Goal: Information Seeking & Learning: Learn about a topic

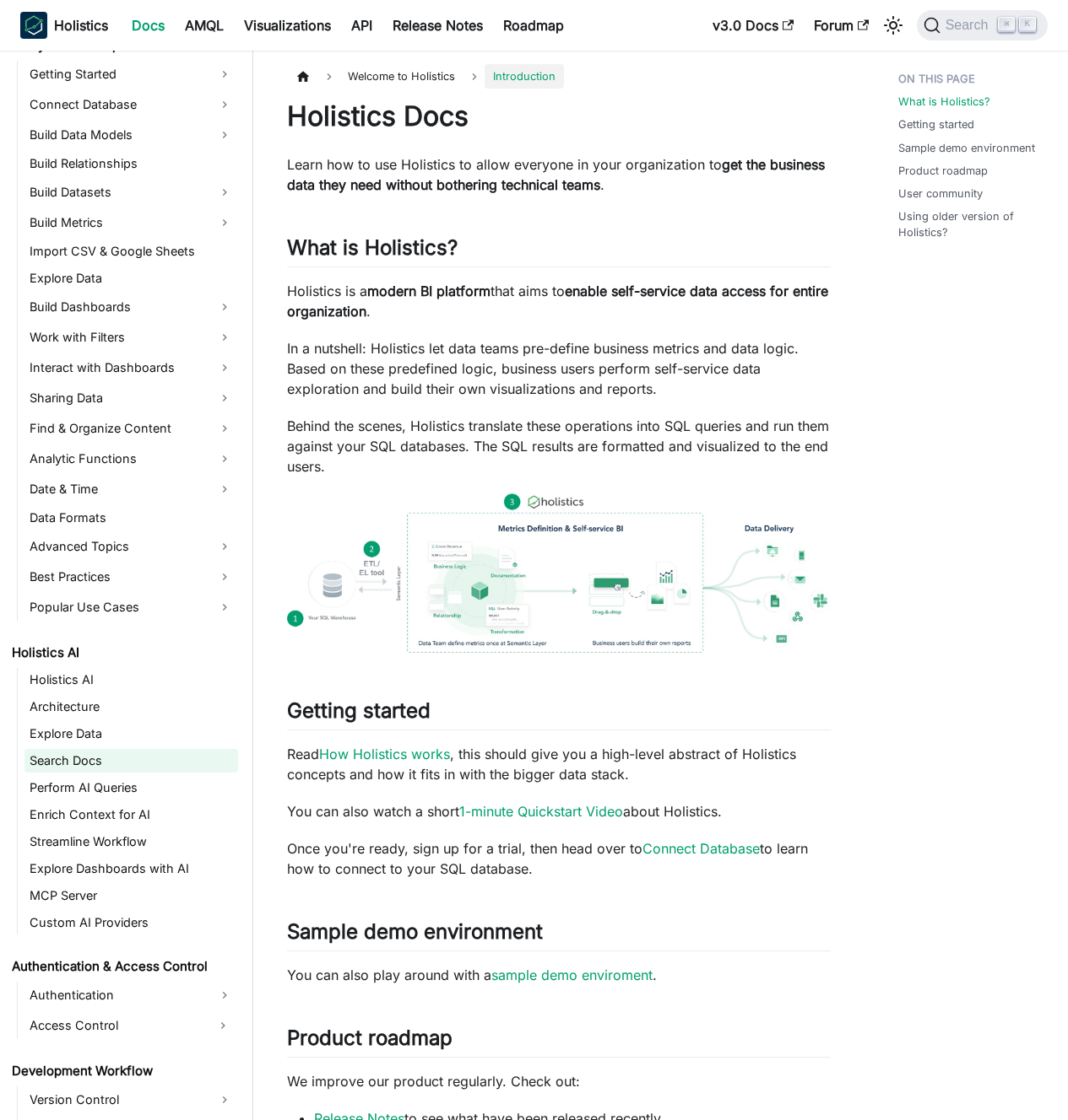
scroll to position [303, 0]
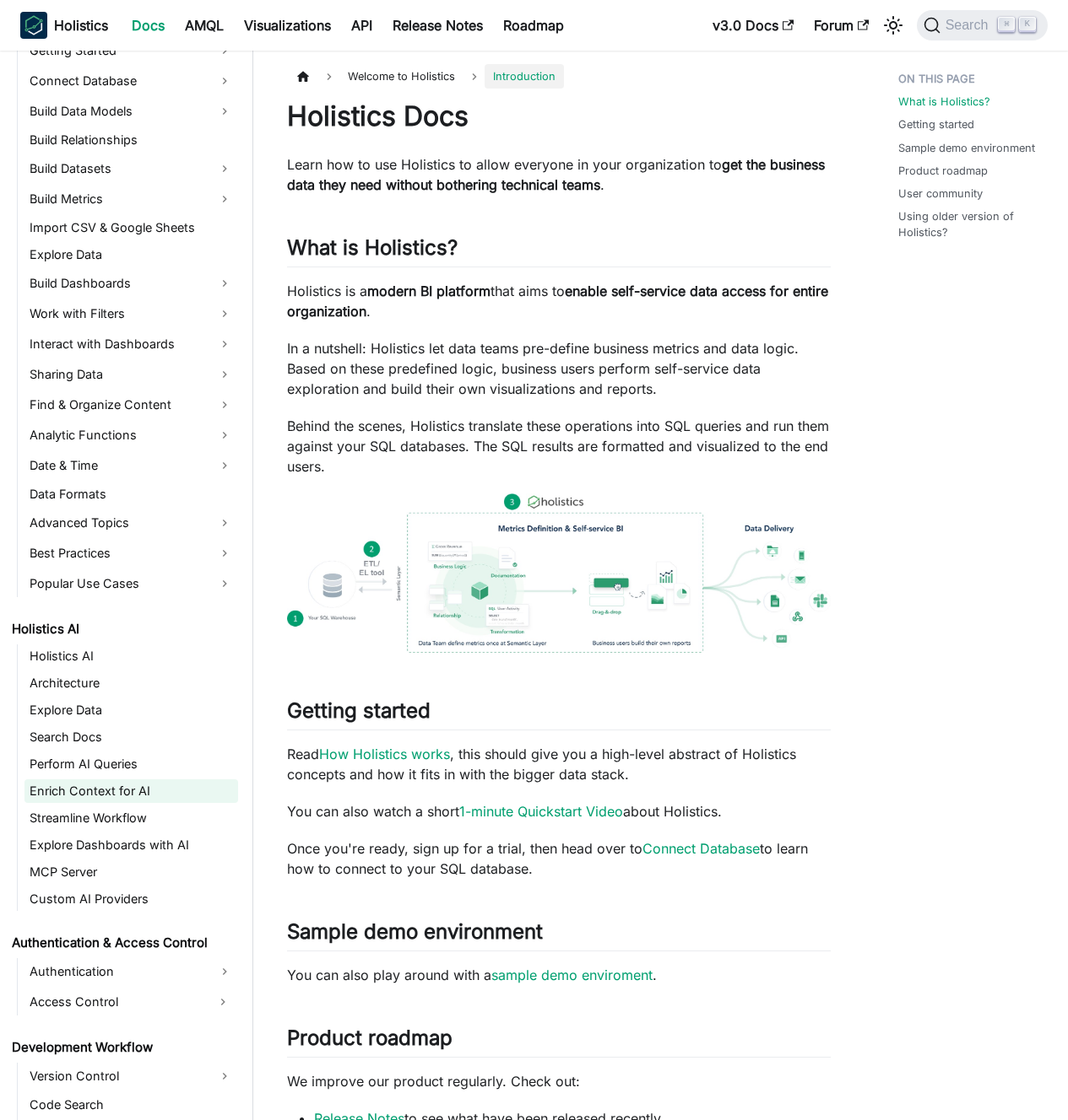
click at [126, 782] on link "Enrich Context for AI" at bounding box center [131, 790] width 214 height 23
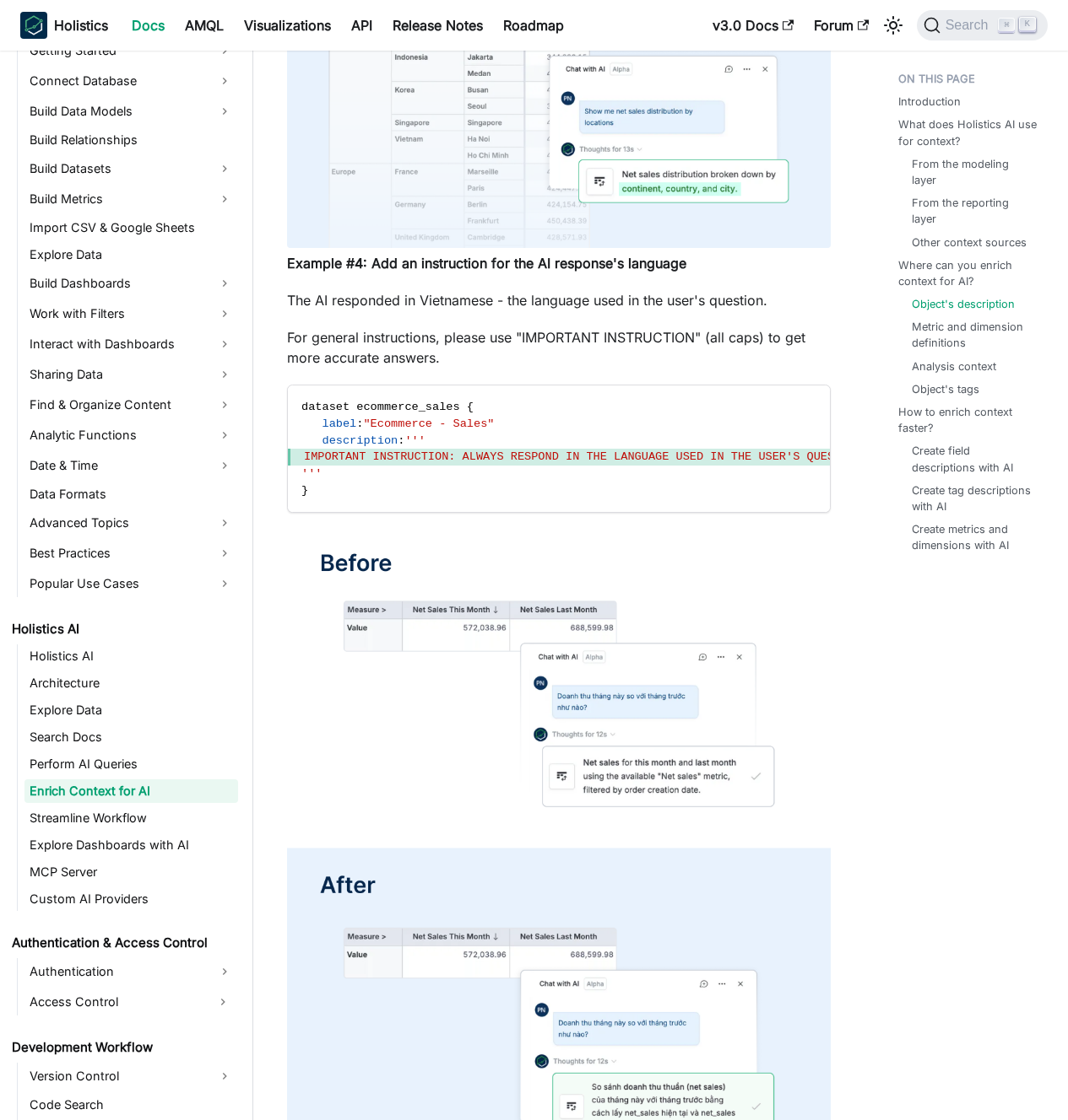
scroll to position [4684, 0]
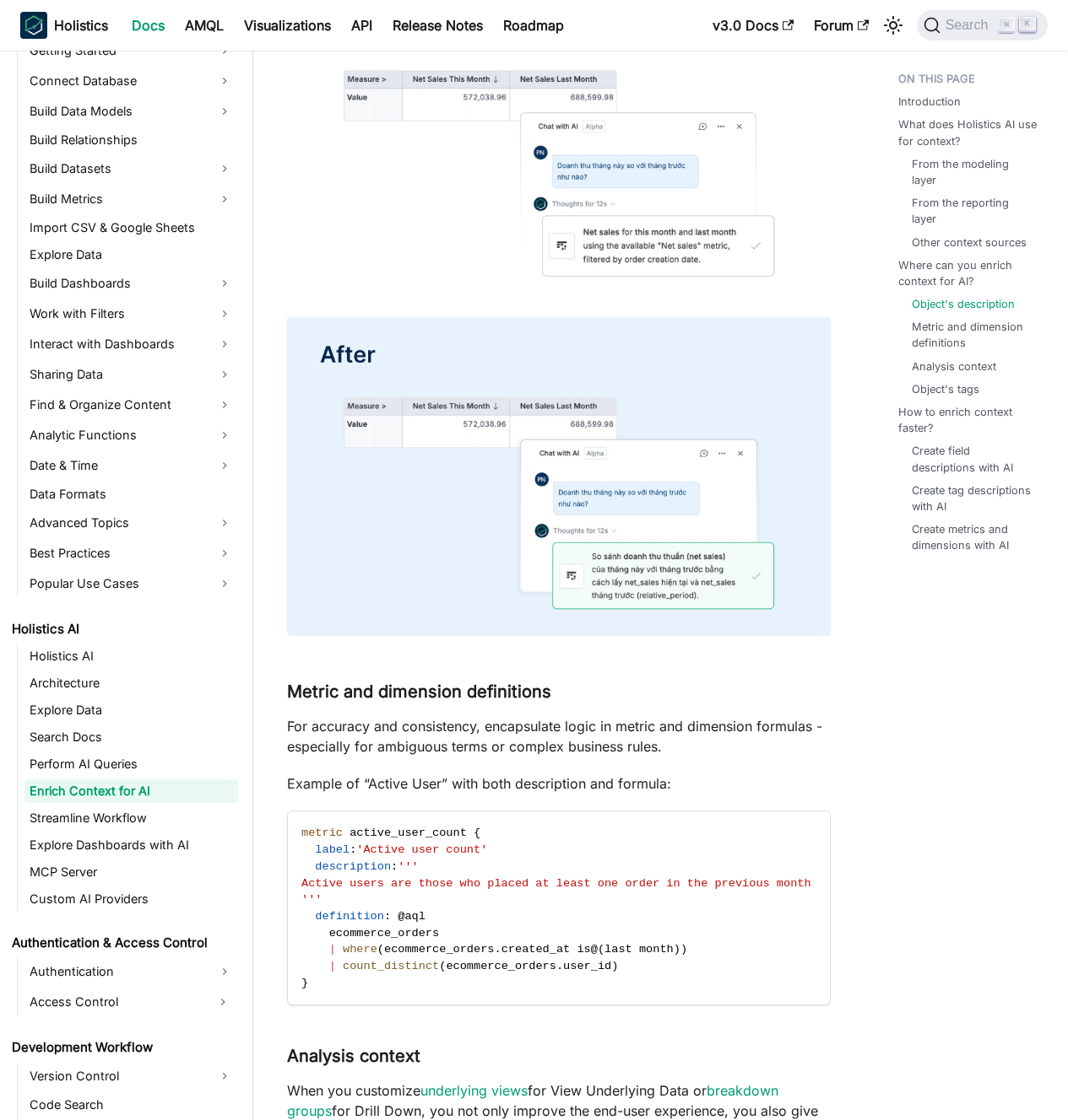
click at [515, 745] on p "For accuracy and consistency, encapsulate logic in metric and dimension formula…" at bounding box center [558, 736] width 543 height 40
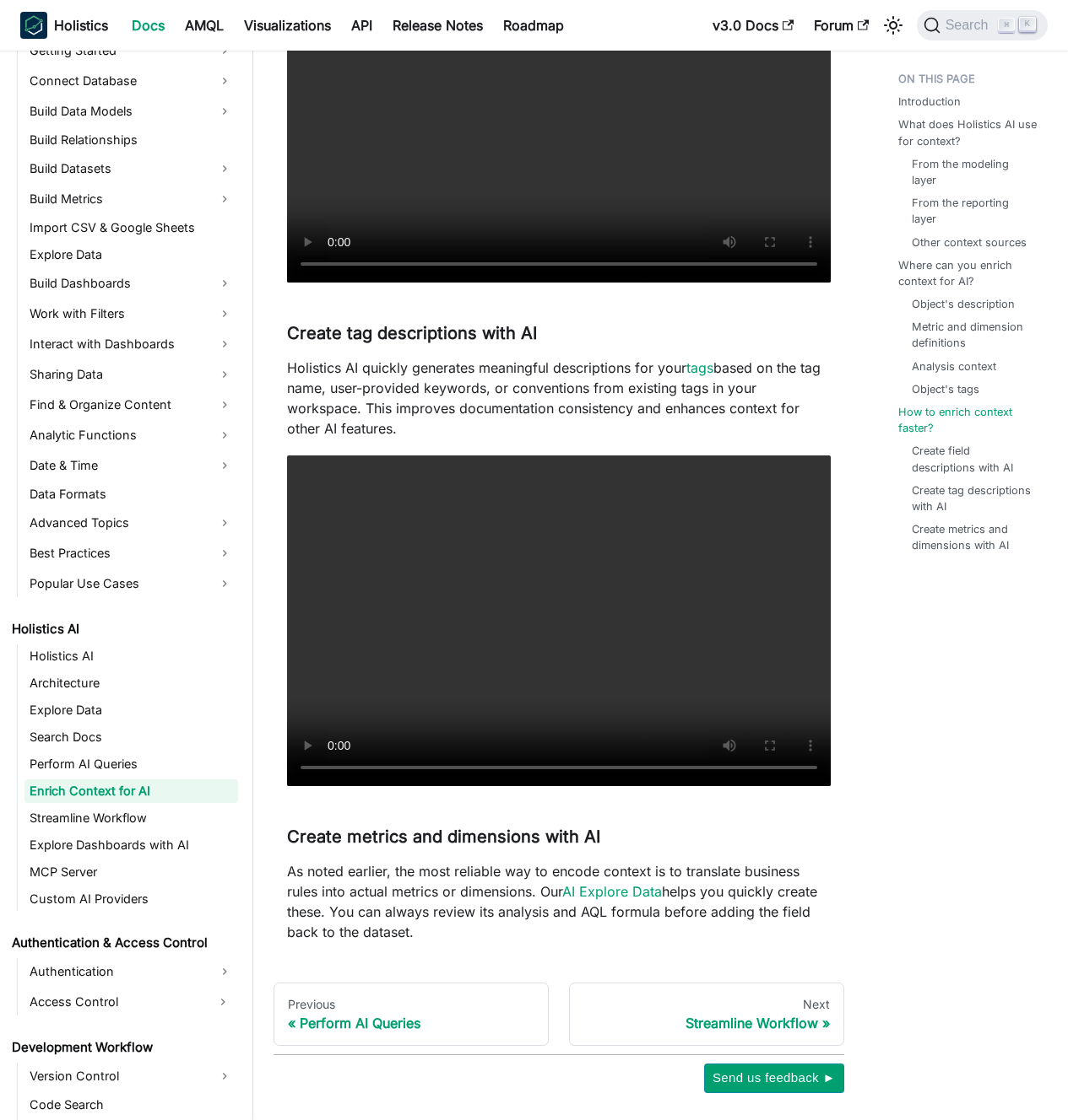
scroll to position [6508, 0]
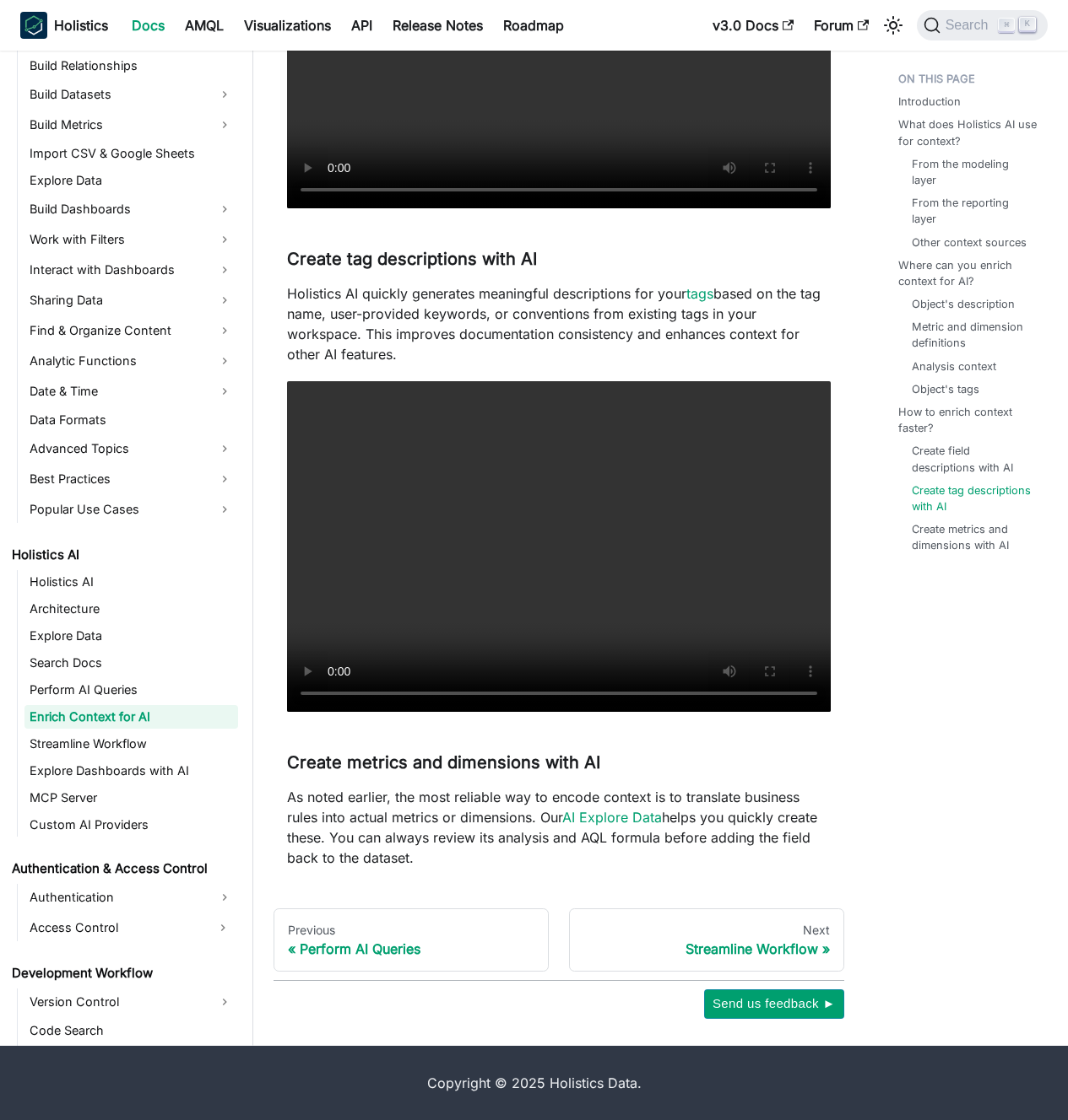
click at [489, 336] on p "Holistics AI quickly generates meaningful descriptions for your tags based on t…" at bounding box center [558, 324] width 543 height 81
click at [478, 334] on p "Holistics AI quickly generates meaningful descriptions for your tags based on t…" at bounding box center [558, 324] width 543 height 81
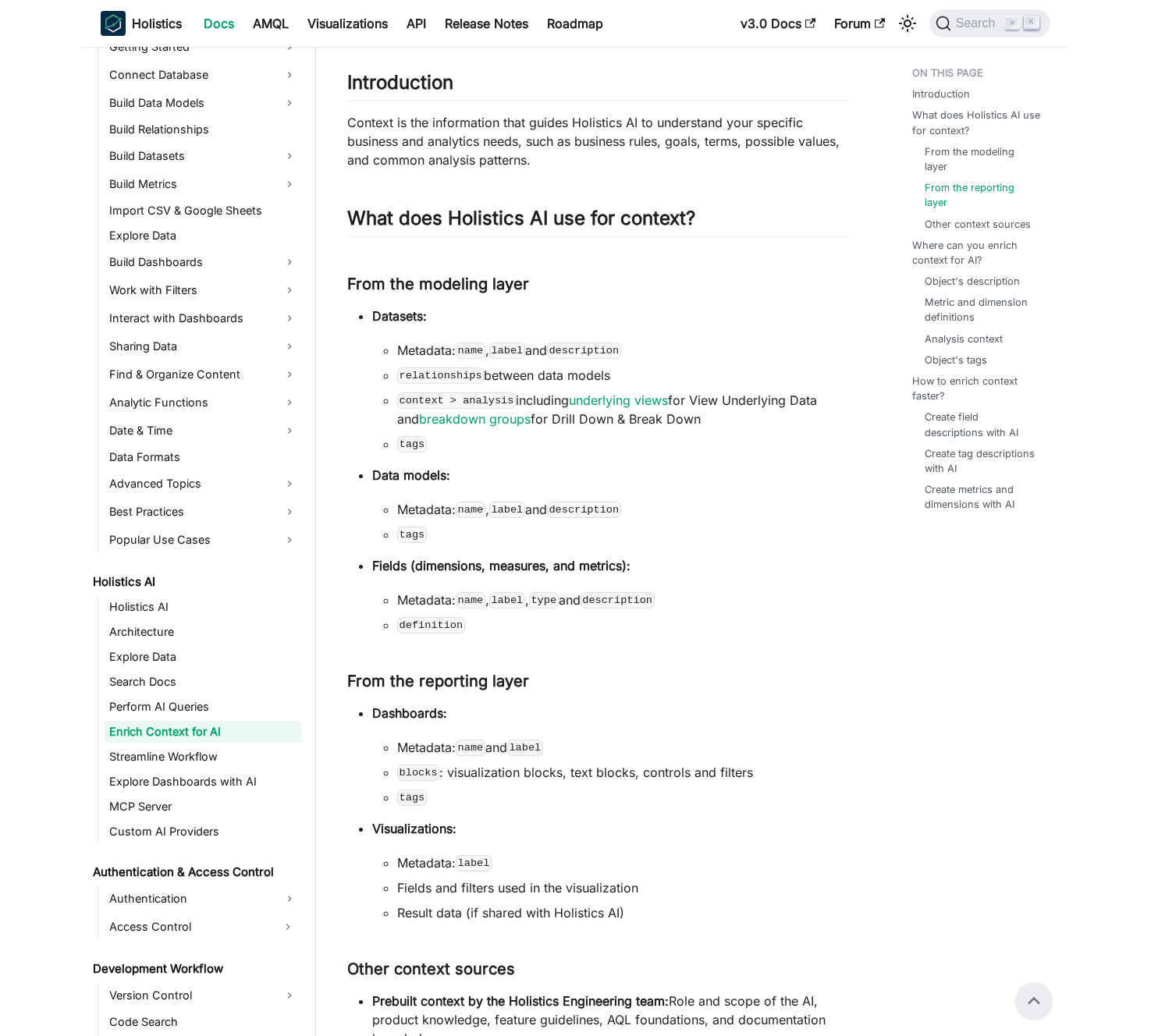
scroll to position [0, 0]
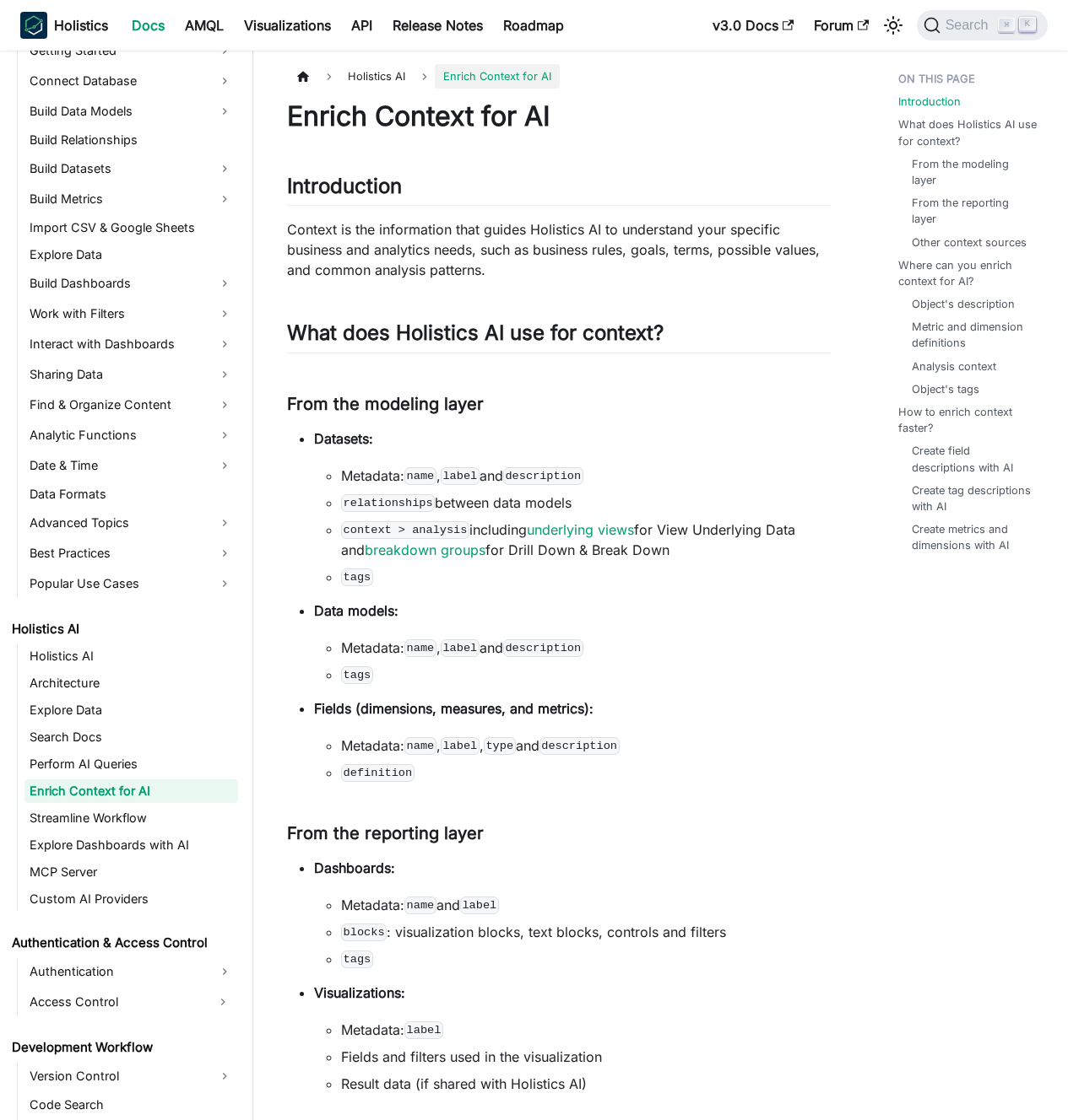
click at [450, 268] on p "Context is the information that guides Holistics AI to understand your specific…" at bounding box center [558, 249] width 543 height 61
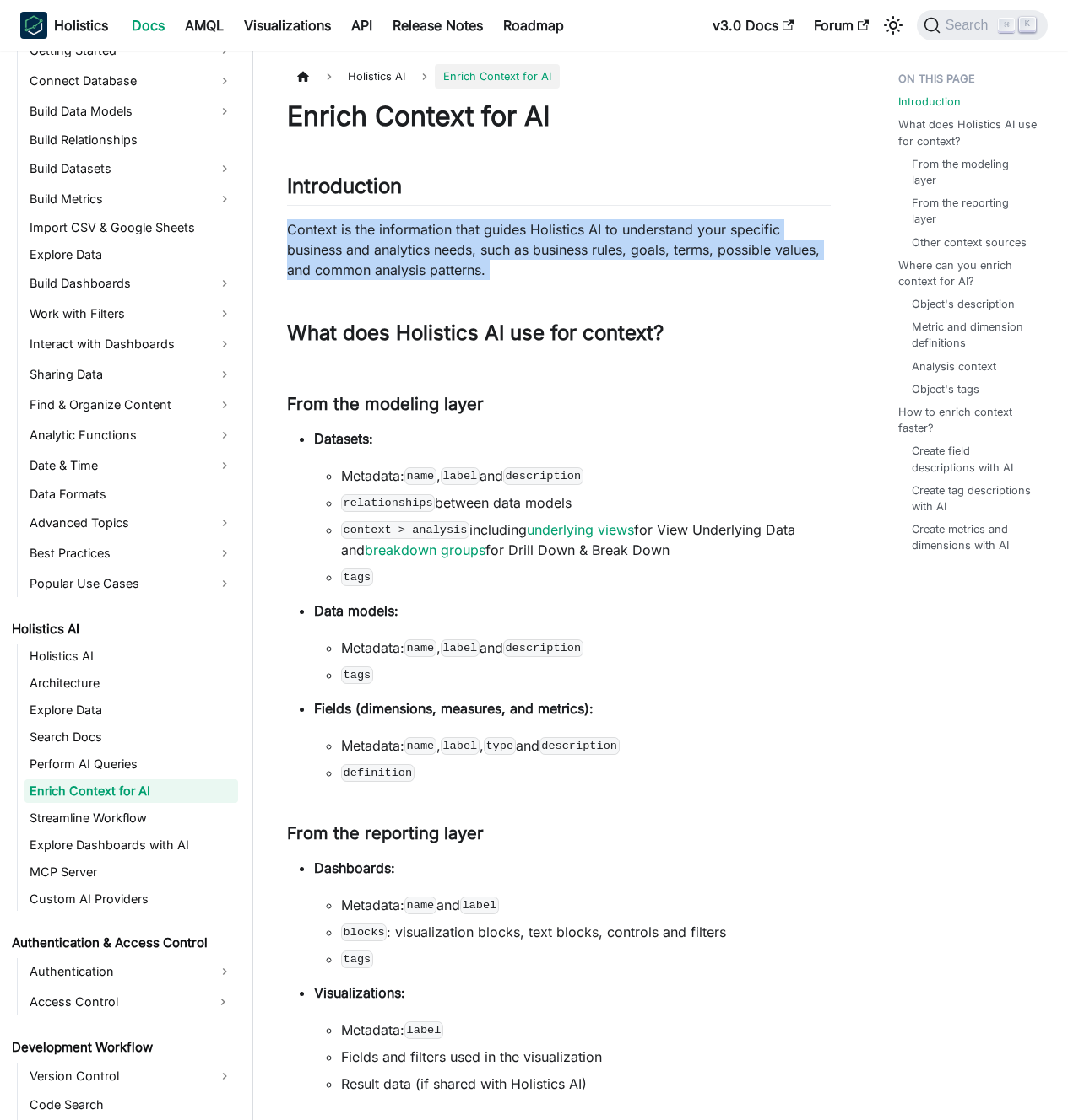
click at [450, 268] on p "Context is the information that guides Holistics AI to understand your specific…" at bounding box center [558, 249] width 543 height 61
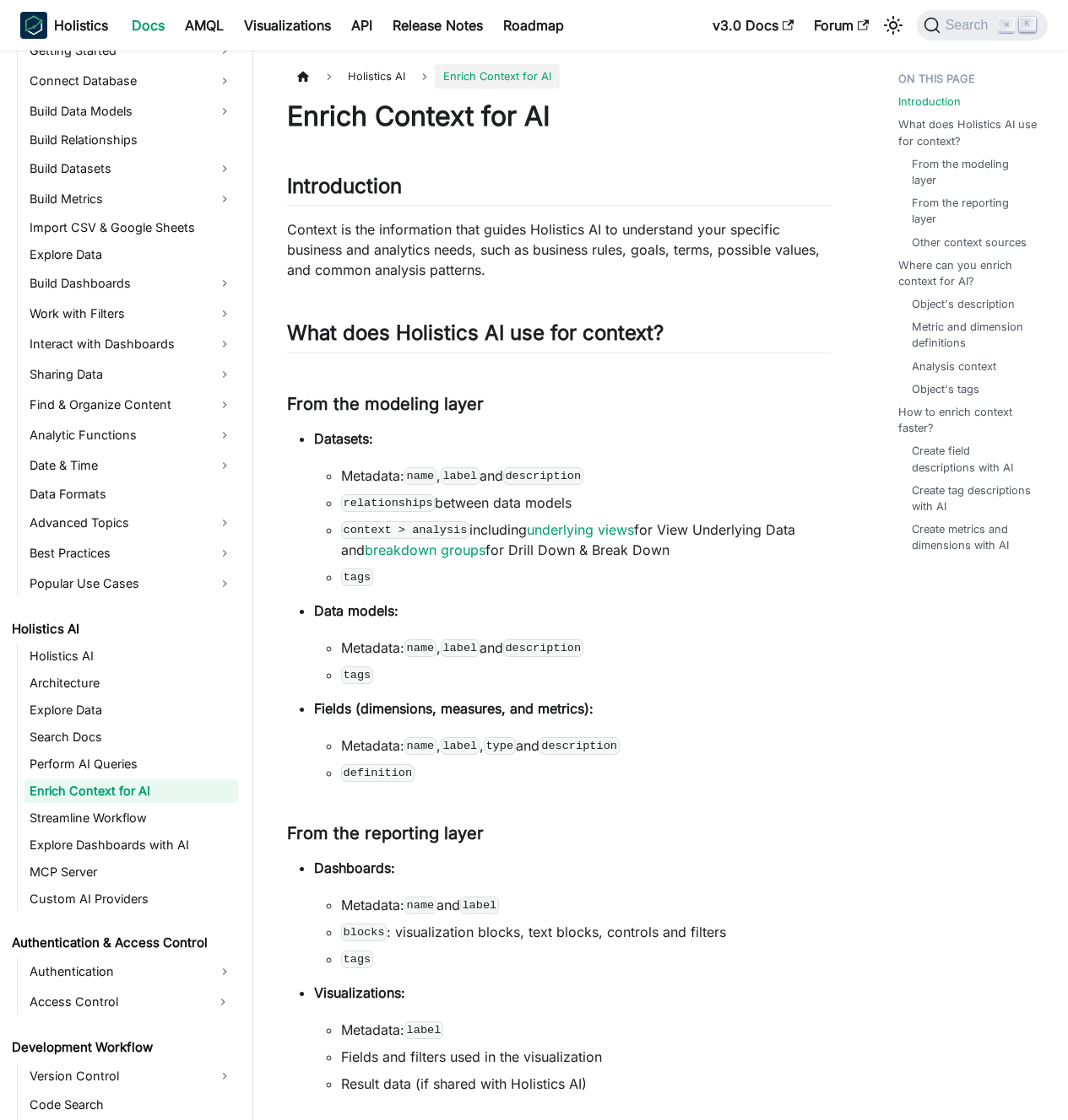
click at [436, 263] on p "Context is the information that guides Holistics AI to understand your specific…" at bounding box center [558, 249] width 543 height 61
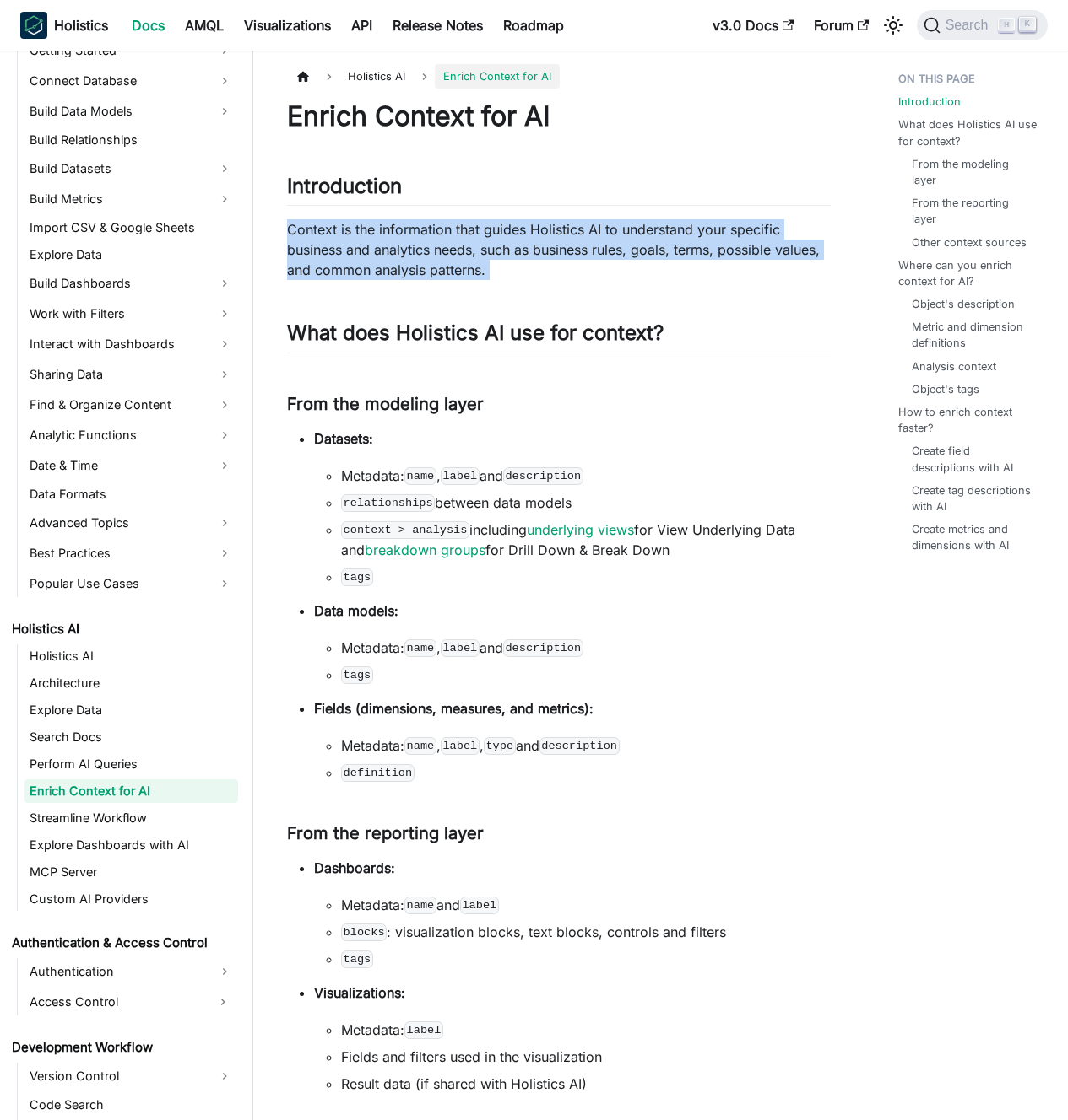
click at [436, 263] on p "Context is the information that guides Holistics AI to understand your specific…" at bounding box center [558, 249] width 543 height 61
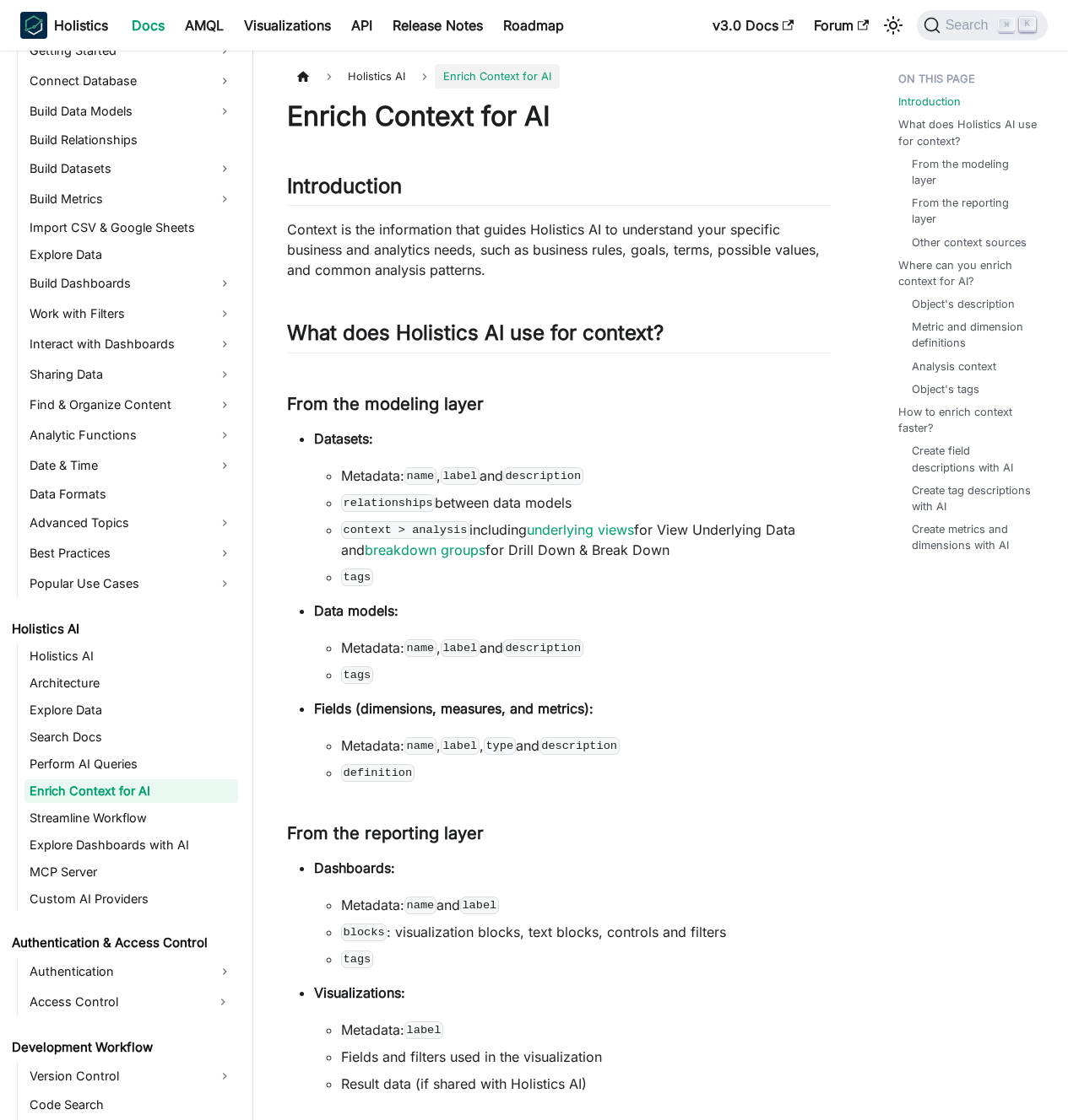
click at [426, 259] on p "Context is the information that guides Holistics AI to understand your specific…" at bounding box center [558, 249] width 543 height 61
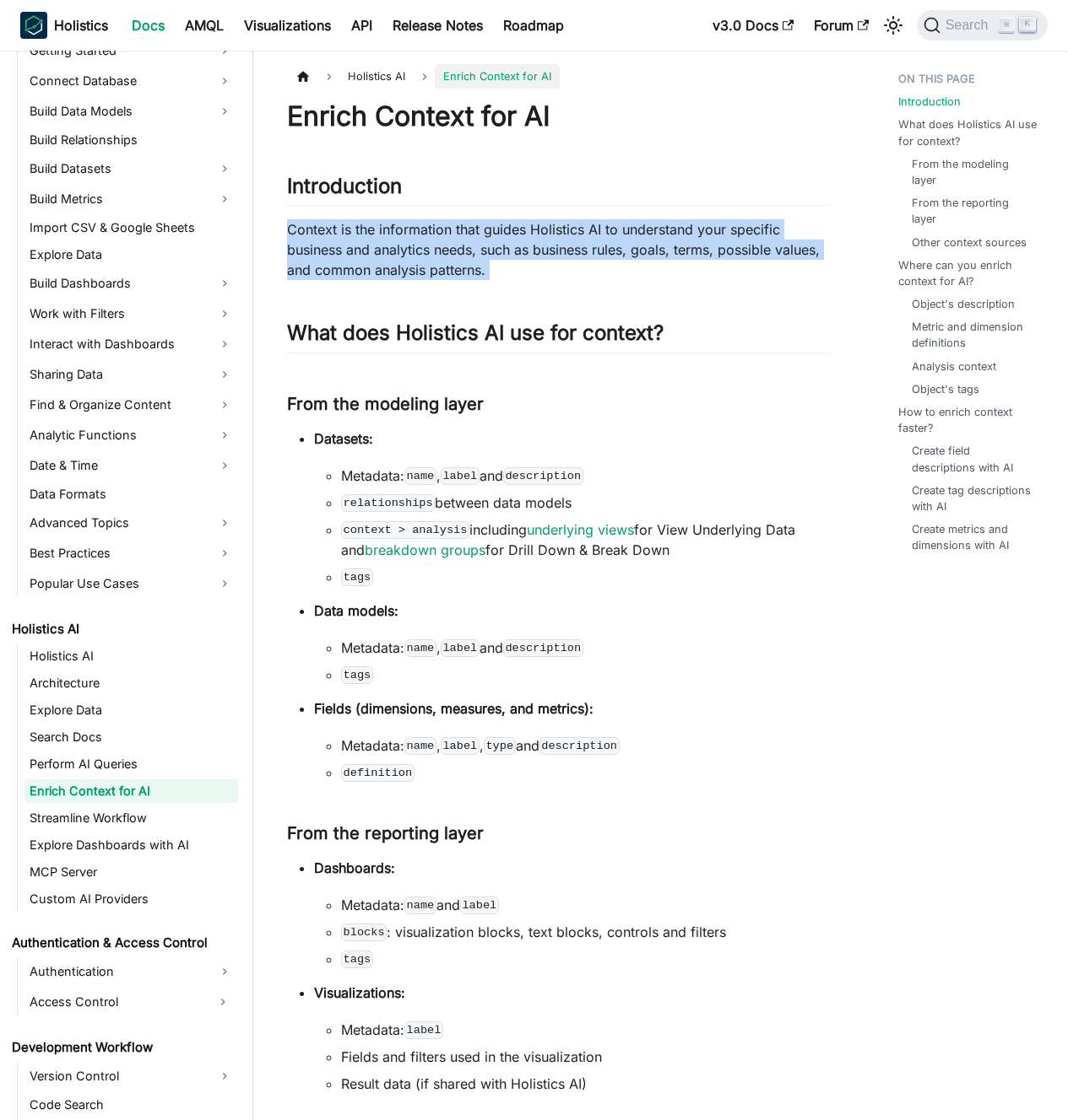
click at [426, 259] on p "Context is the information that guides Holistics AI to understand your specific…" at bounding box center [558, 249] width 543 height 61
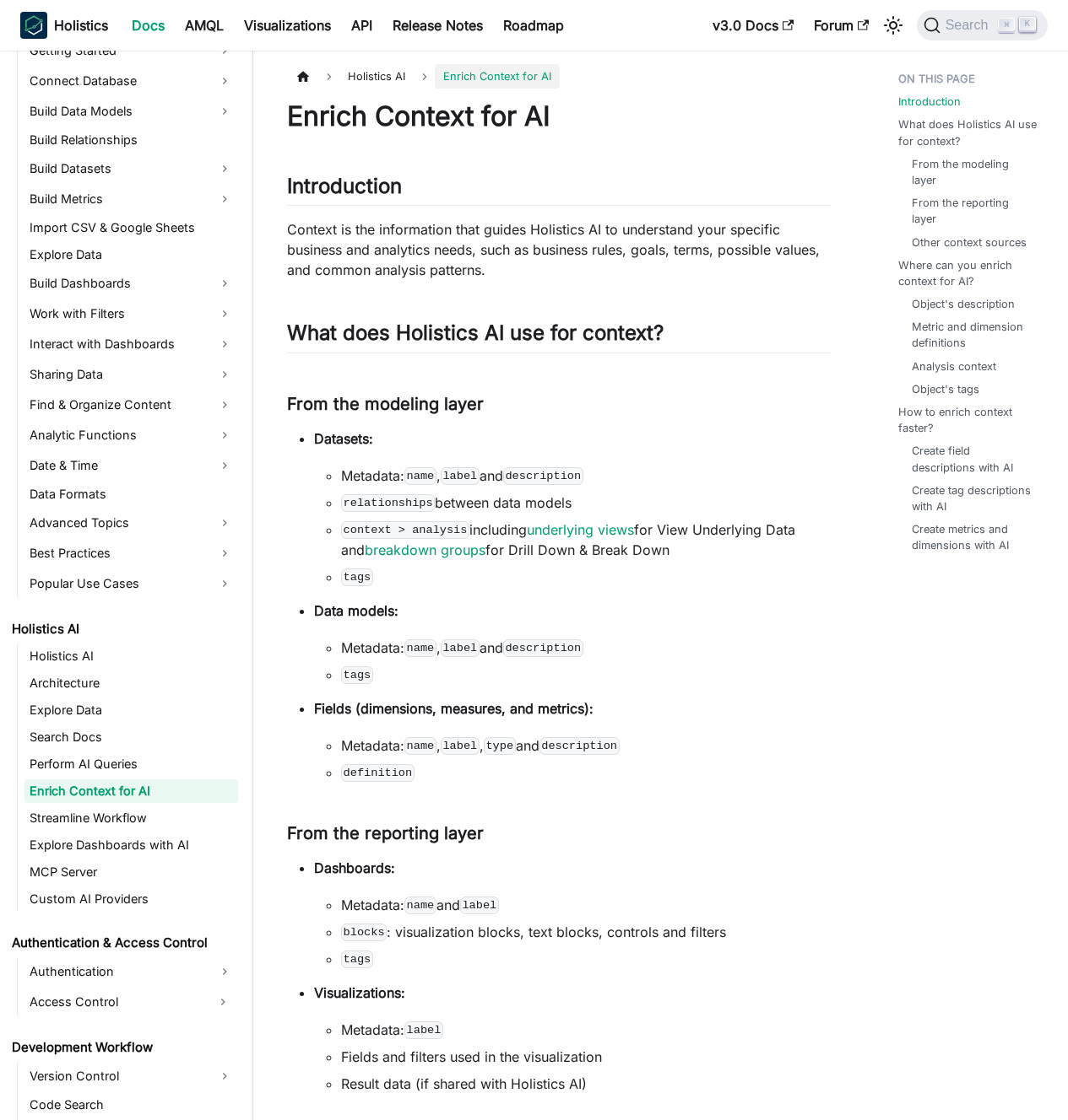
click at [438, 257] on p "Context is the information that guides Holistics AI to understand your specific…" at bounding box center [558, 249] width 543 height 61
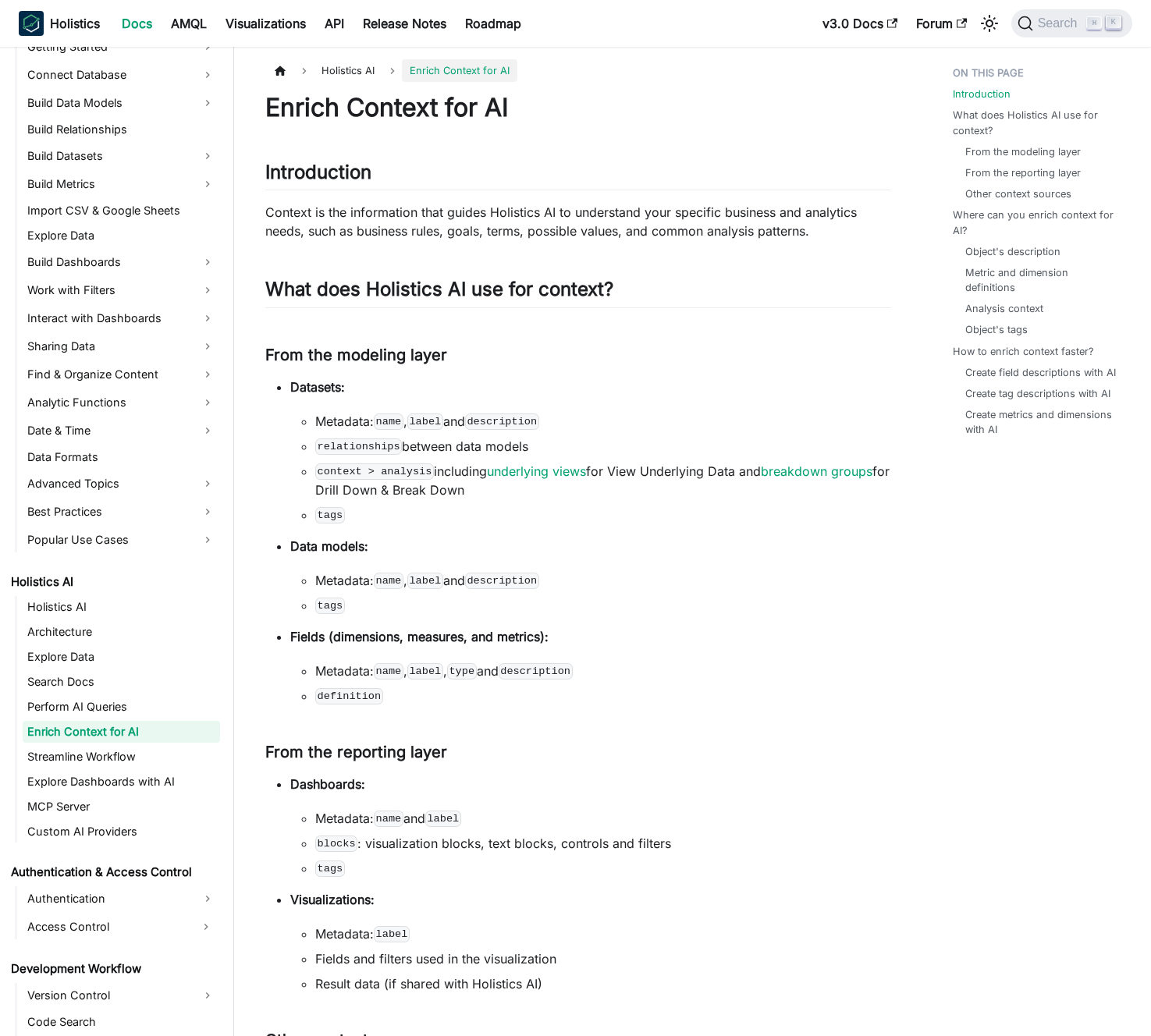
click at [488, 206] on p "Context is the information that guides Holistics AI to understand your specific…" at bounding box center [578, 221] width 625 height 37
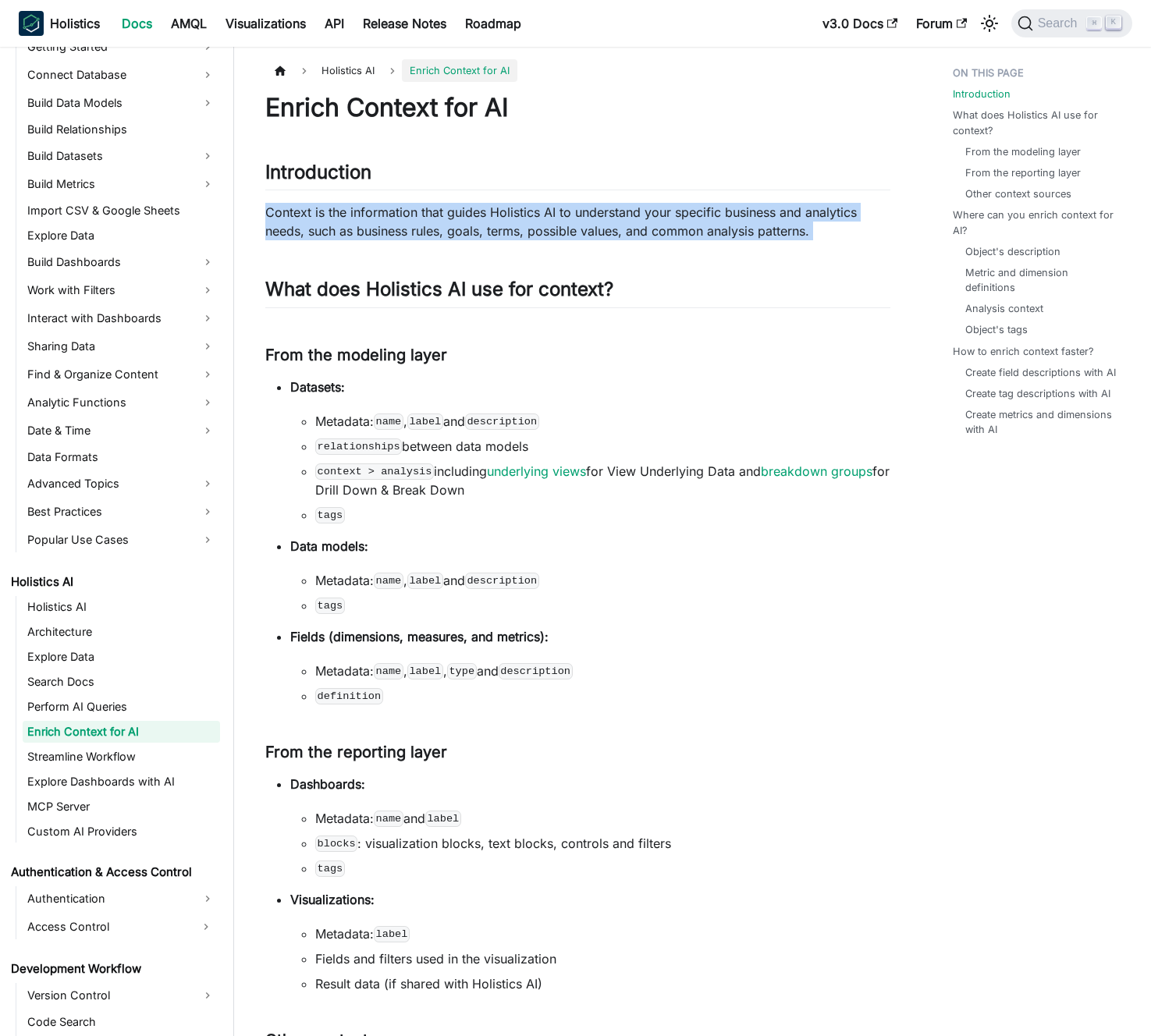
click at [488, 206] on p "Context is the information that guides Holistics AI to understand your specific…" at bounding box center [578, 221] width 625 height 37
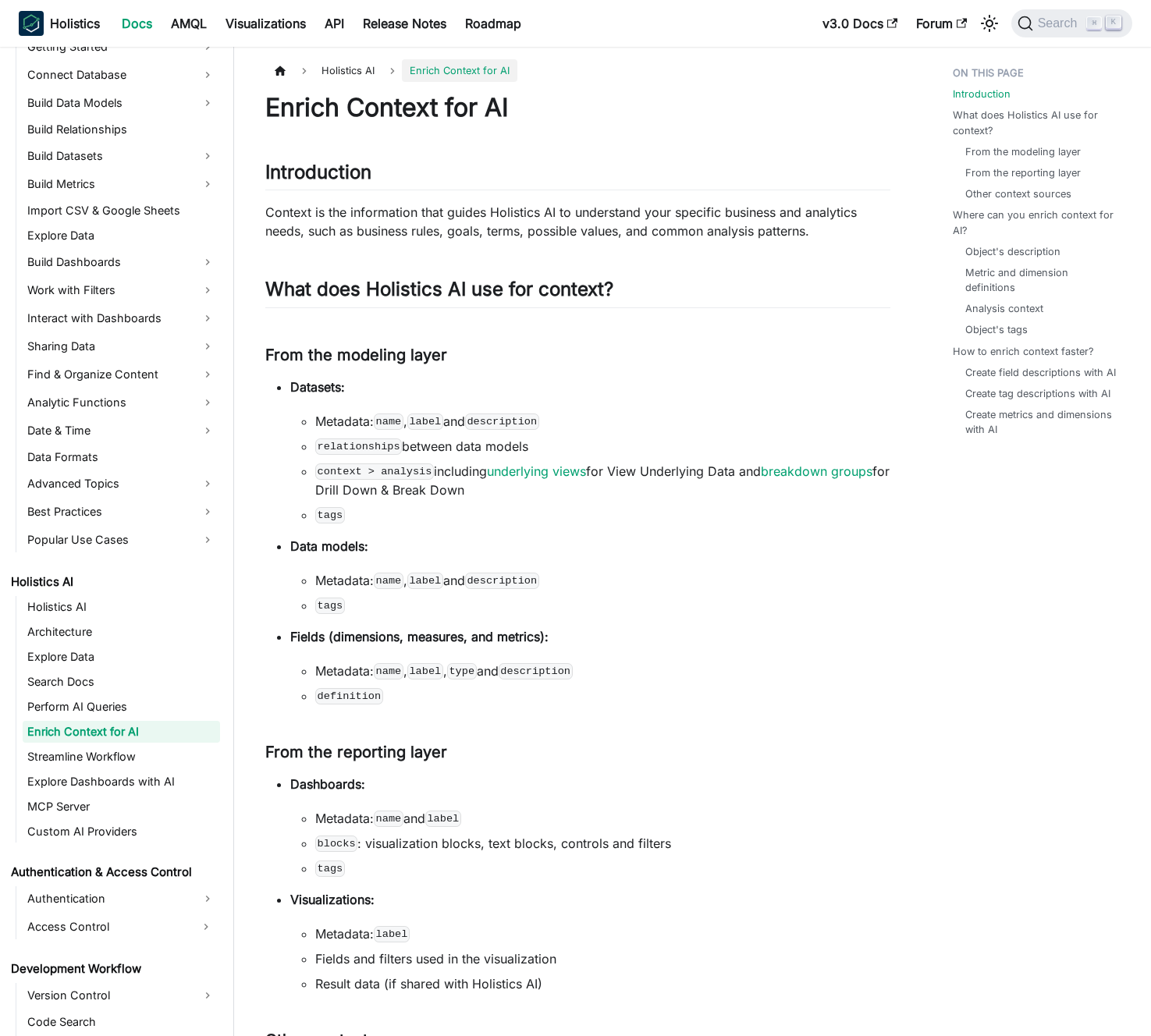
click at [484, 207] on p "Context is the information that guides Holistics AI to understand your specific…" at bounding box center [578, 221] width 625 height 37
